Goal: Navigation & Orientation: Find specific page/section

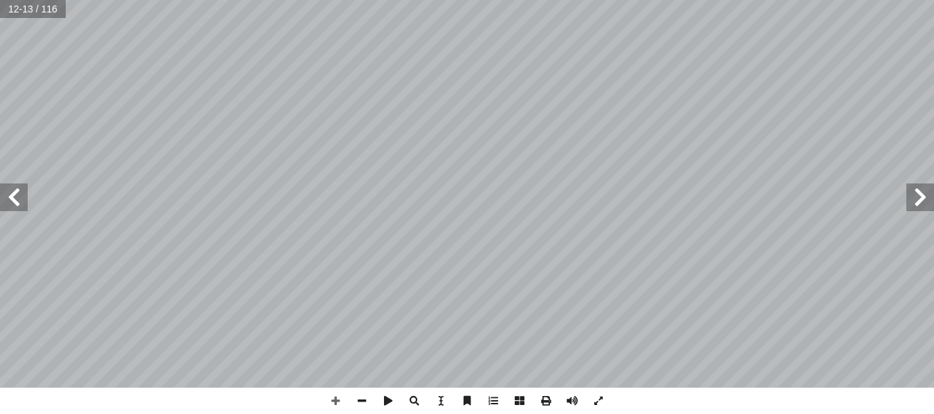
click at [923, 198] on span at bounding box center [920, 197] width 28 height 28
click at [26, 201] on span at bounding box center [14, 197] width 28 height 28
click at [673, 126] on html "الصفحة الرئيسية الصف الأول الصف الثاني الصف الثالث الصف الرابع الصف الخامس الصف…" at bounding box center [467, 63] width 934 height 126
click at [391, 126] on html "الصفحة الرئيسية الصف الأول الصف الثاني الصف الثالث الصف الرابع الصف الخامس الصف…" at bounding box center [467, 63] width 934 height 126
click at [500, 126] on html "الصفحة الرئيسية الصف الأول الصف الثاني الصف الثالث الصف الرابع الصف الخامس الصف…" at bounding box center [467, 63] width 934 height 126
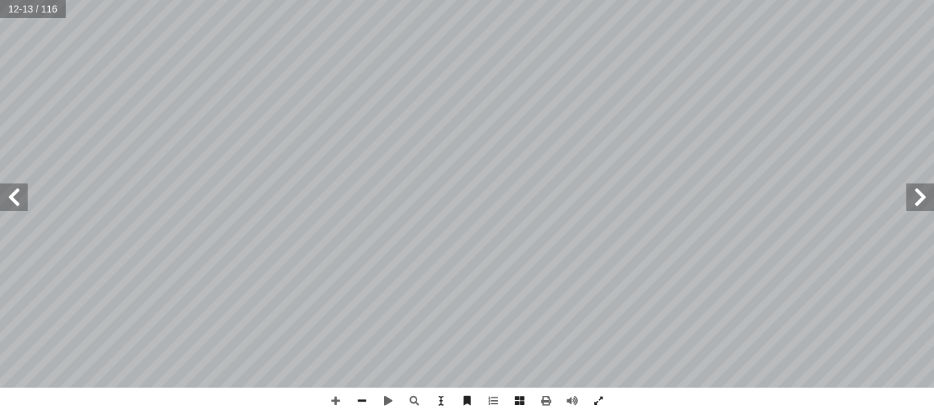
click at [421, 126] on html "الصفحة الرئيسية الصف الأول الصف الثاني الصف الثالث الصف الرابع الصف الخامس الصف…" at bounding box center [467, 63] width 934 height 126
